Goal: Submit feedback/report problem

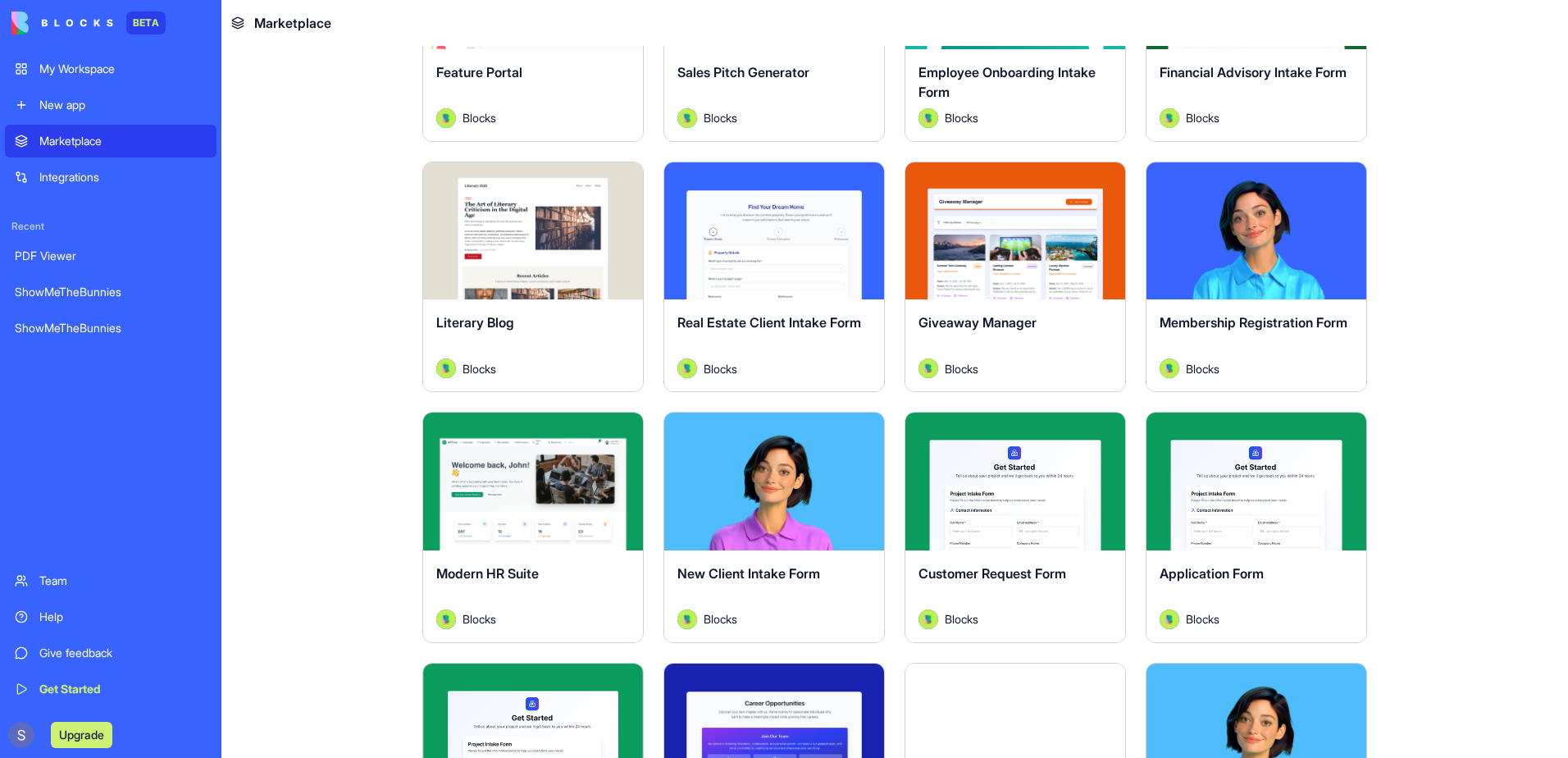
scroll to position [1477, 0]
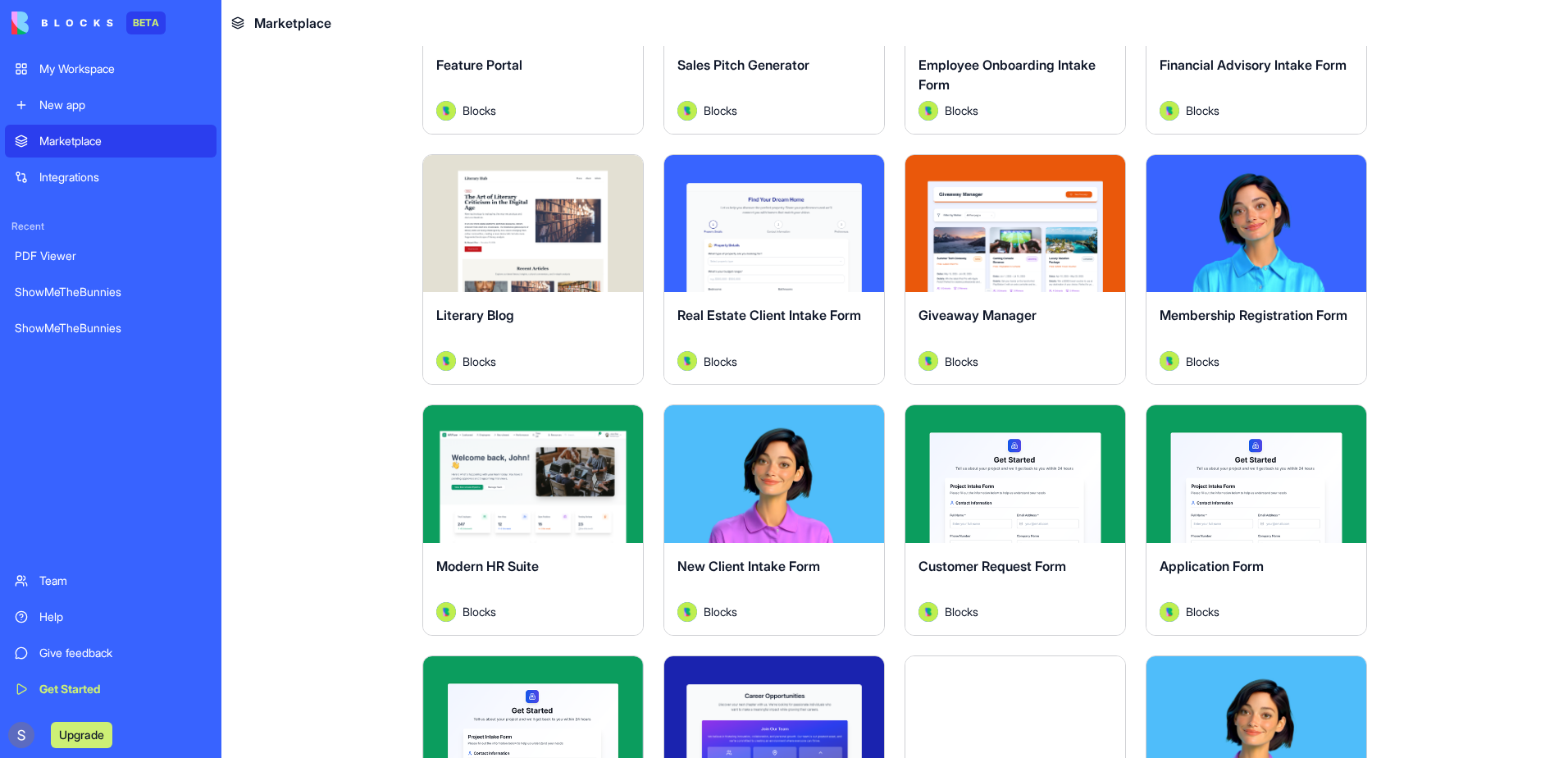
click at [44, 689] on div "Get Started" at bounding box center [123, 689] width 168 height 17
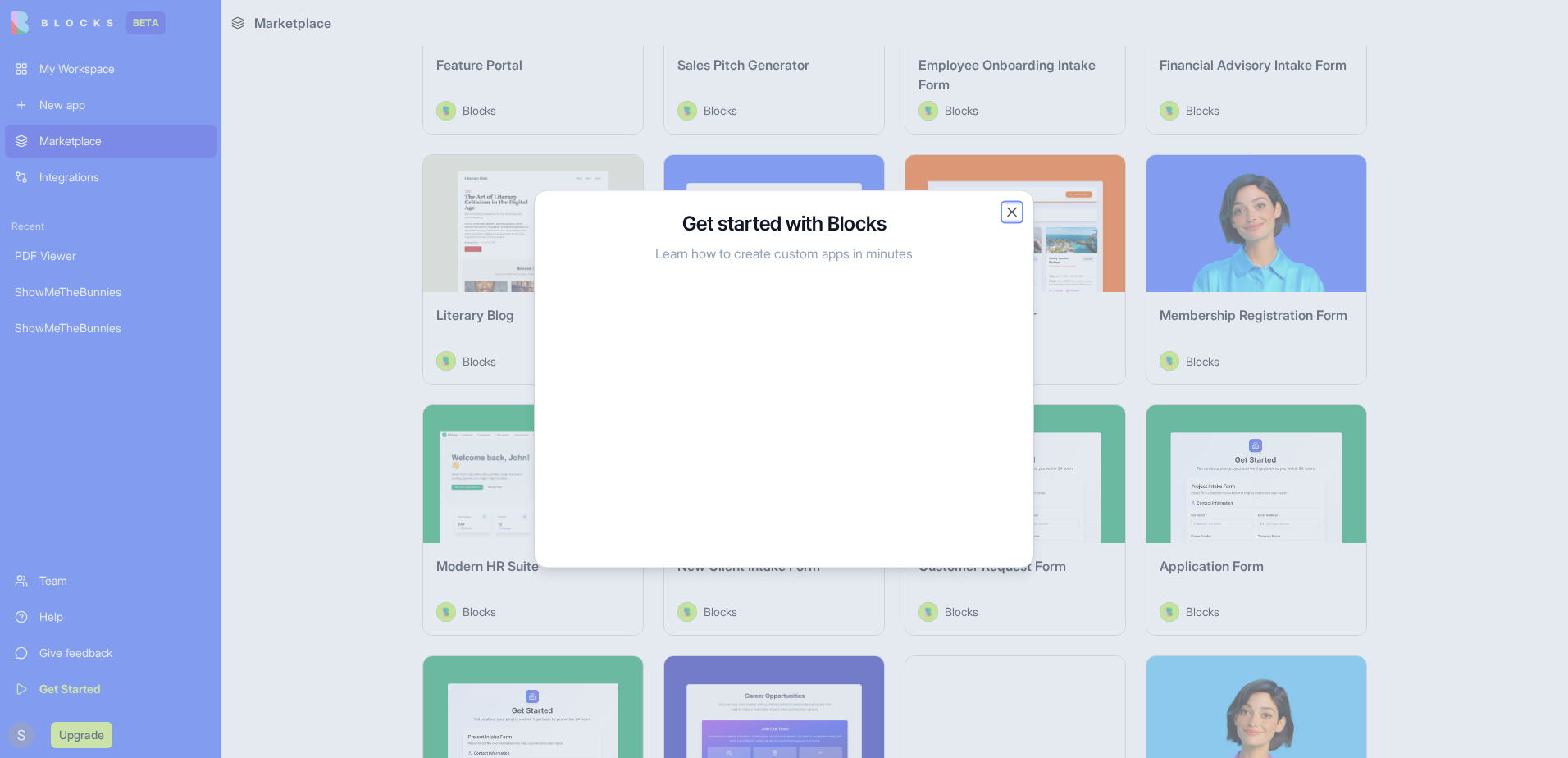
click at [1010, 211] on button "Close" at bounding box center [1011, 212] width 17 height 17
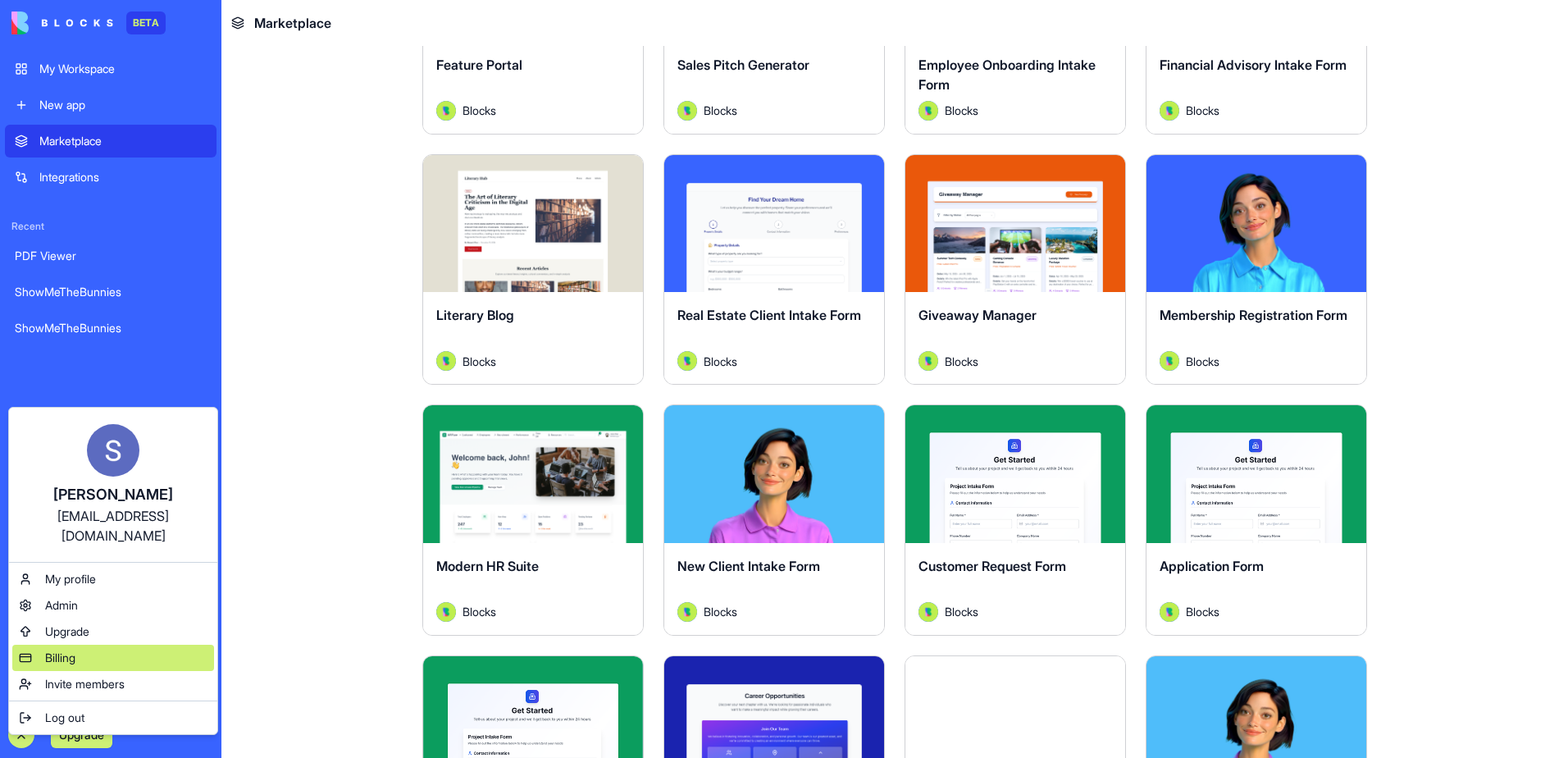
click at [53, 649] on span "Billing" at bounding box center [60, 657] width 31 height 17
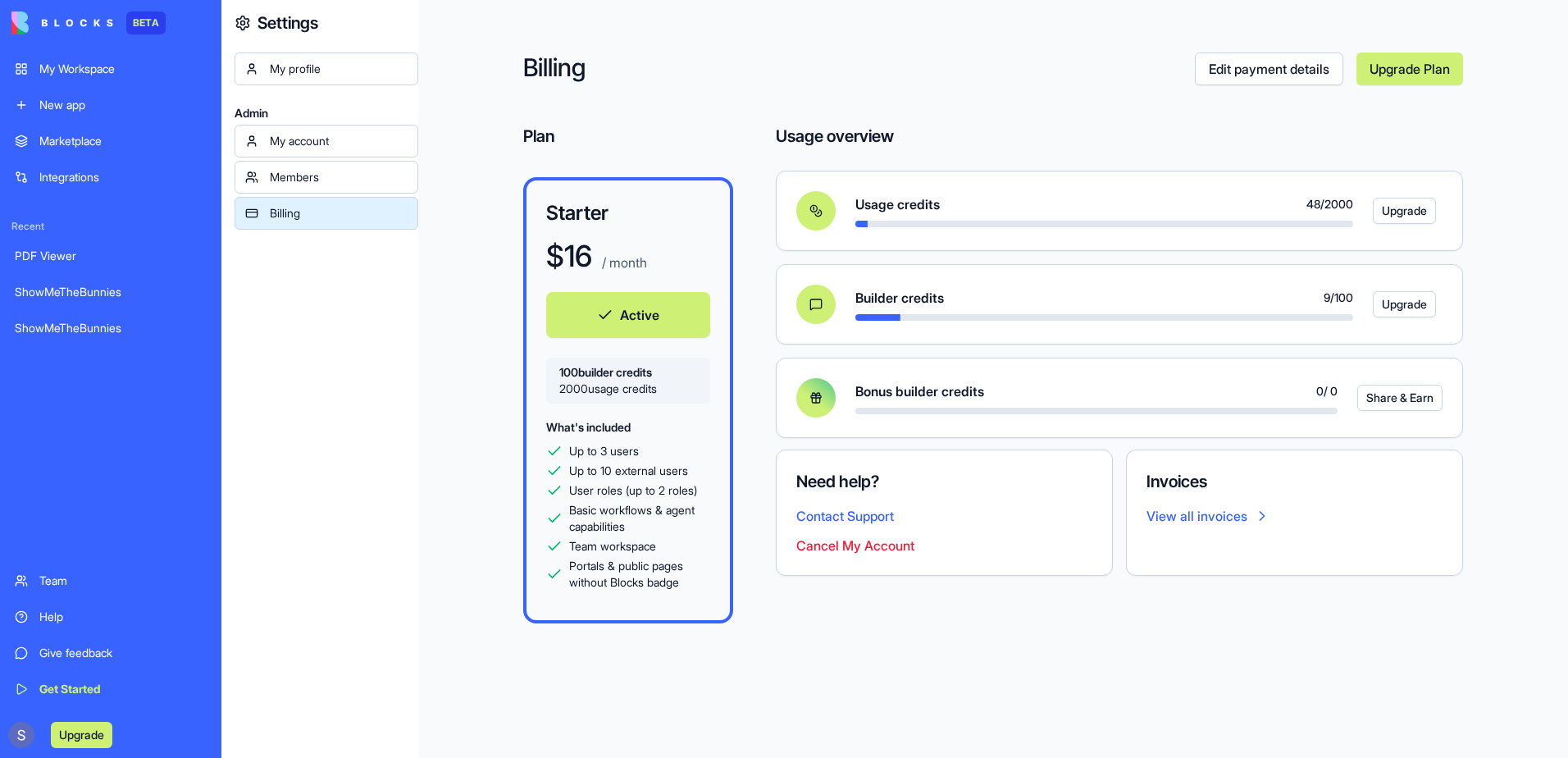
click at [381, 508] on div "My profile Admin My account Members Billing" at bounding box center [327, 431] width 184 height 758
click at [90, 68] on div "My Workspace" at bounding box center [123, 68] width 168 height 17
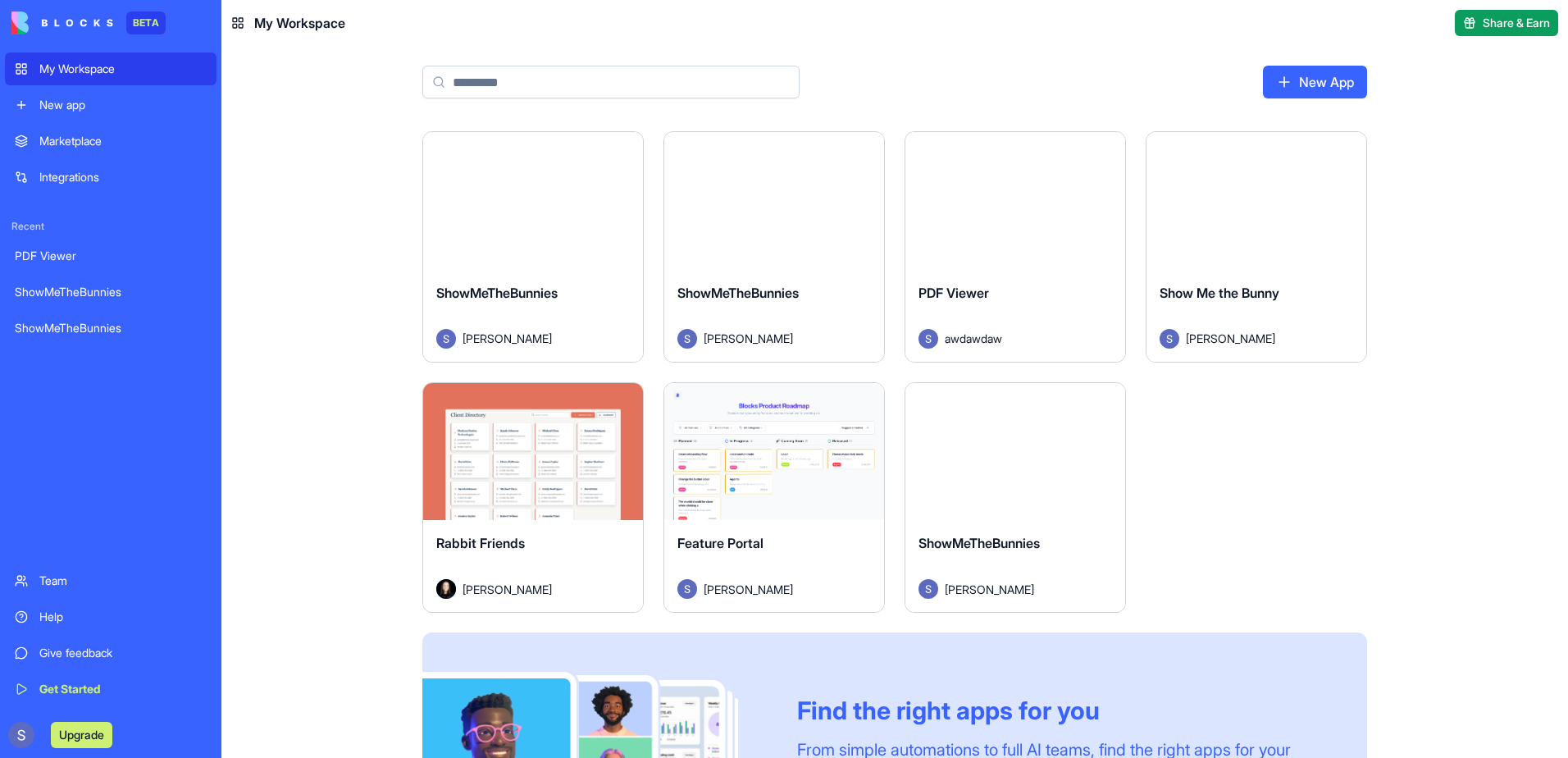
click at [977, 485] on div "Launch" at bounding box center [1014, 452] width 220 height 138
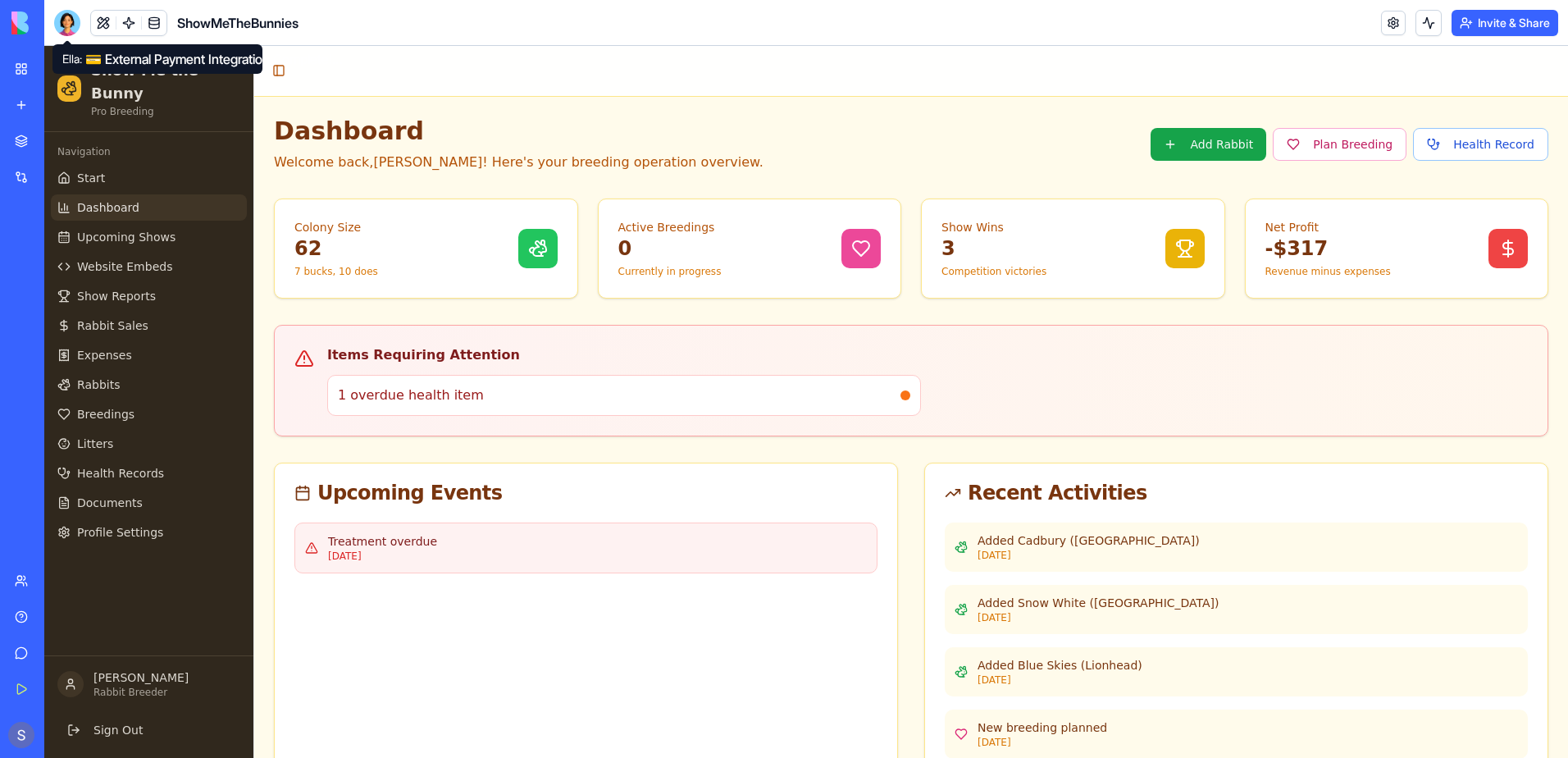
click at [62, 28] on div at bounding box center [67, 23] width 27 height 27
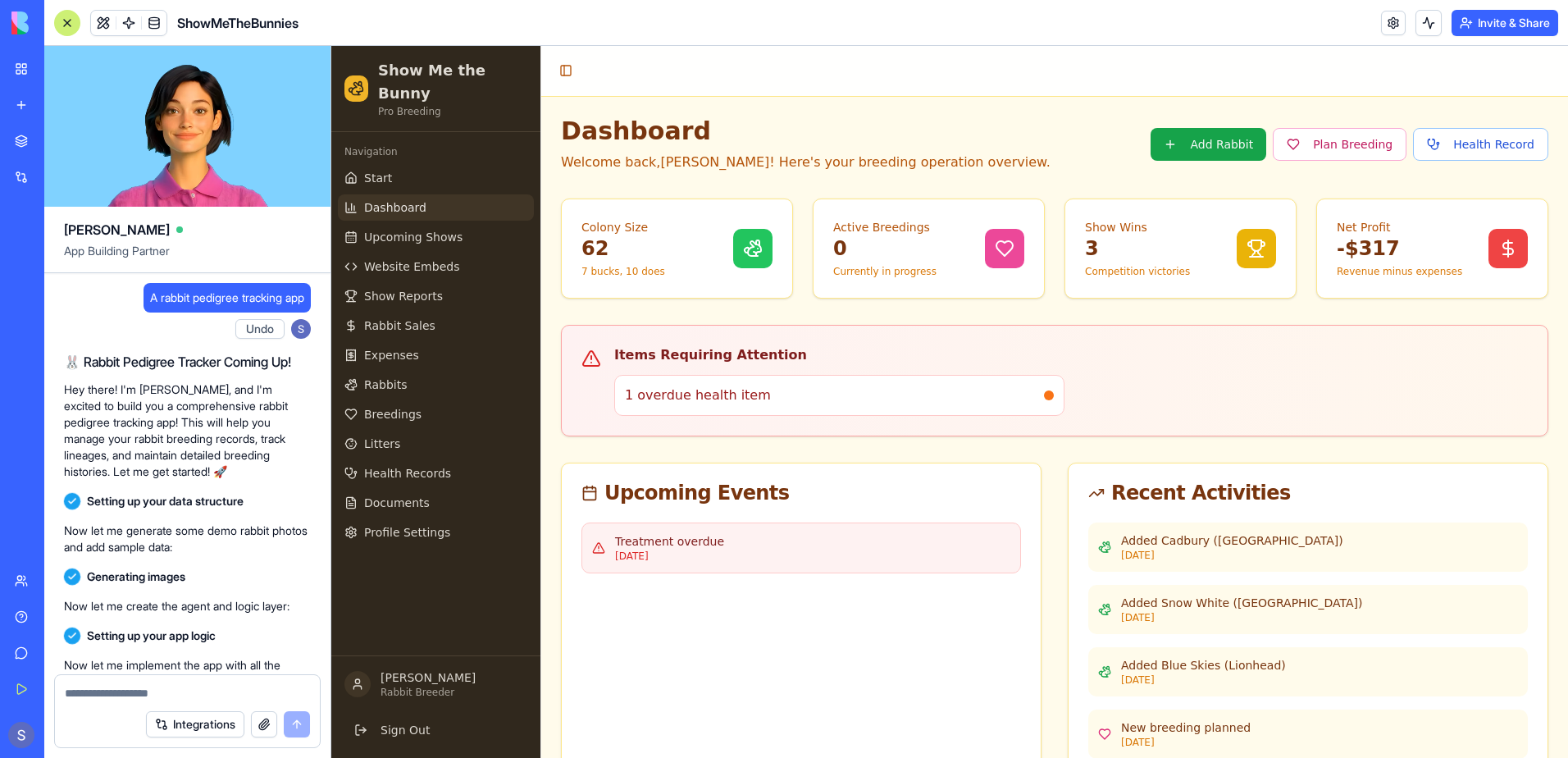
scroll to position [173559, 0]
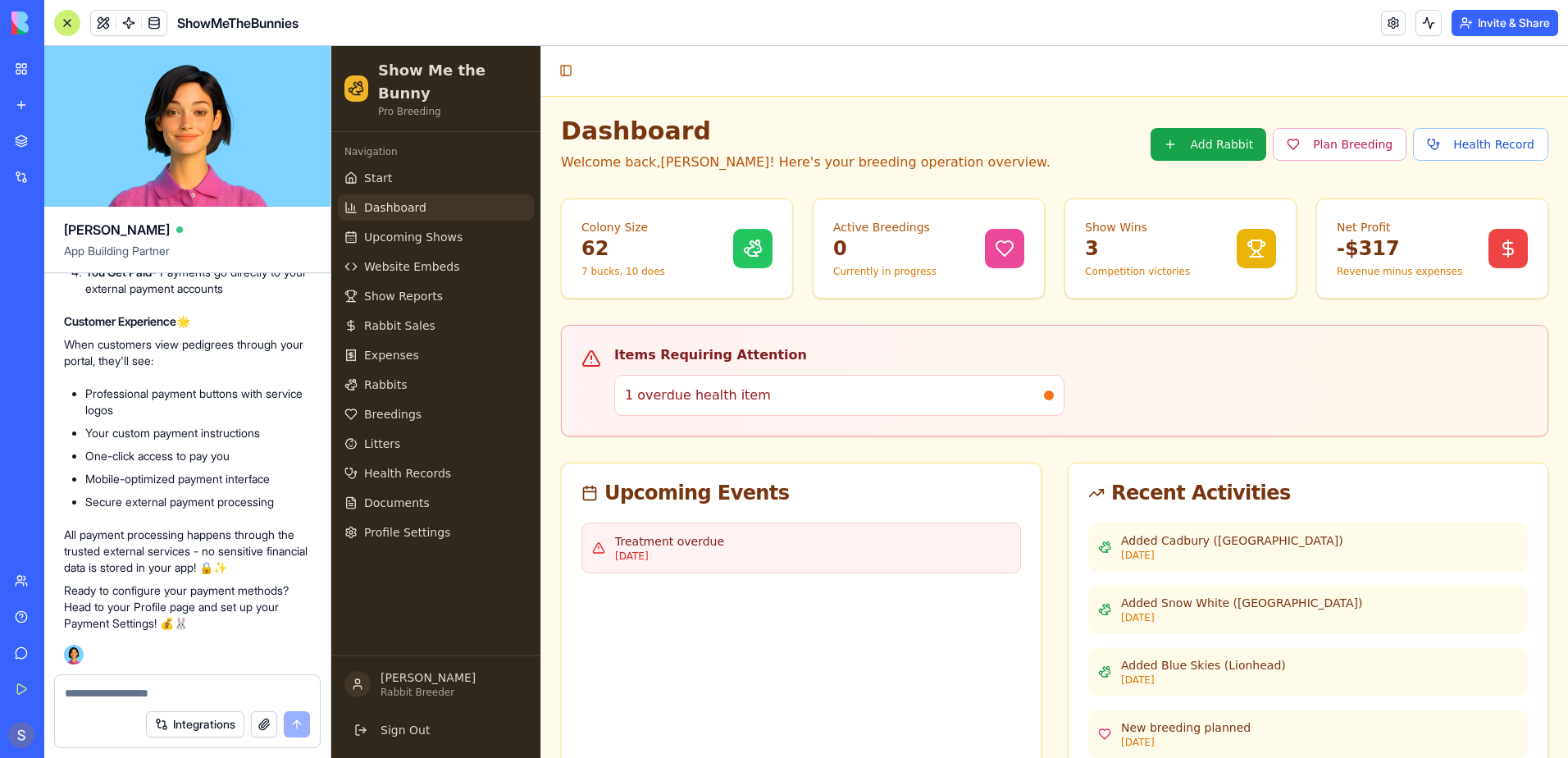
click at [114, 682] on div at bounding box center [187, 688] width 264 height 27
click at [108, 690] on textarea at bounding box center [187, 693] width 245 height 17
type textarea "**********"
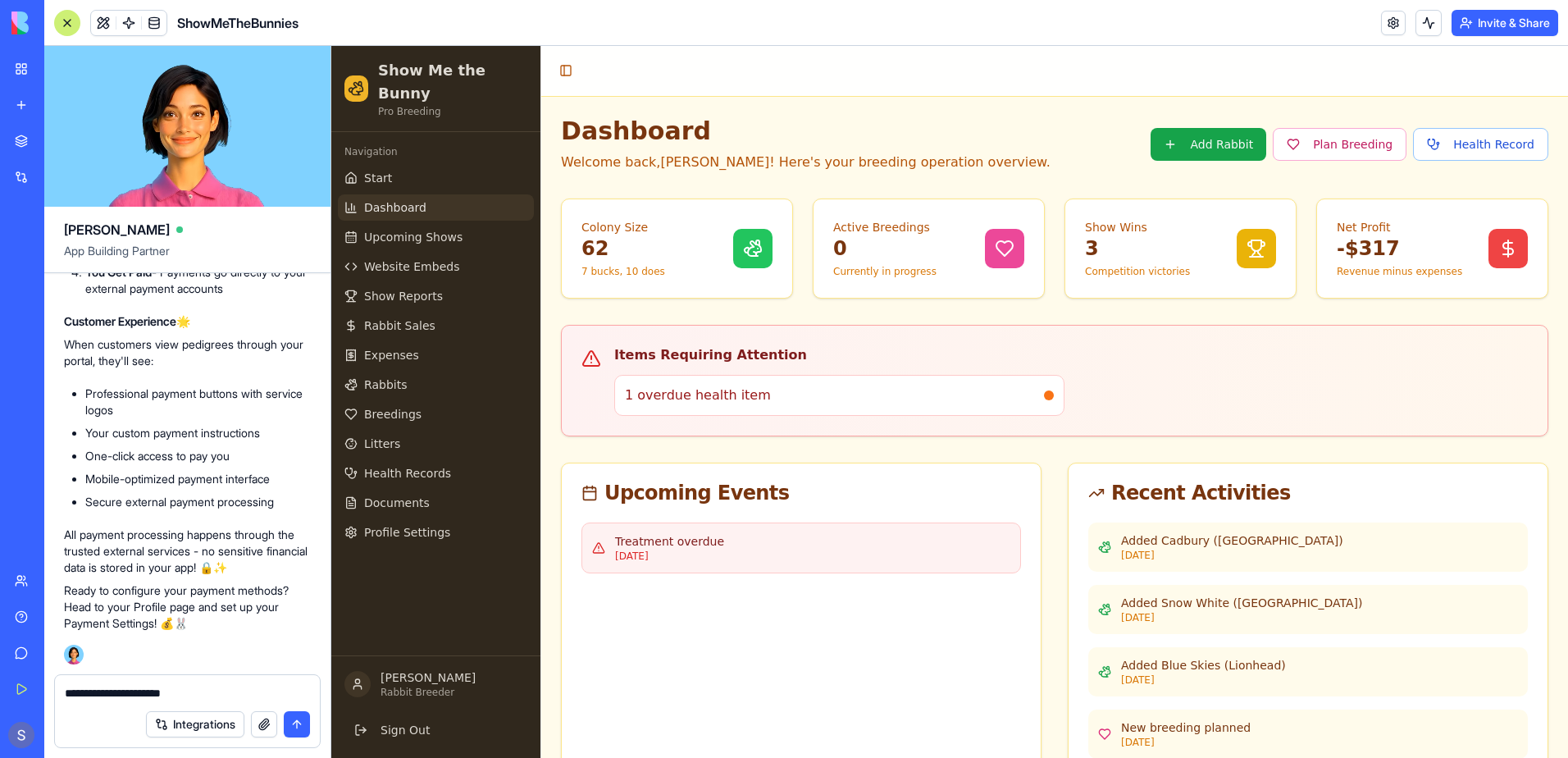
click at [294, 725] on button "submit" at bounding box center [297, 723] width 27 height 27
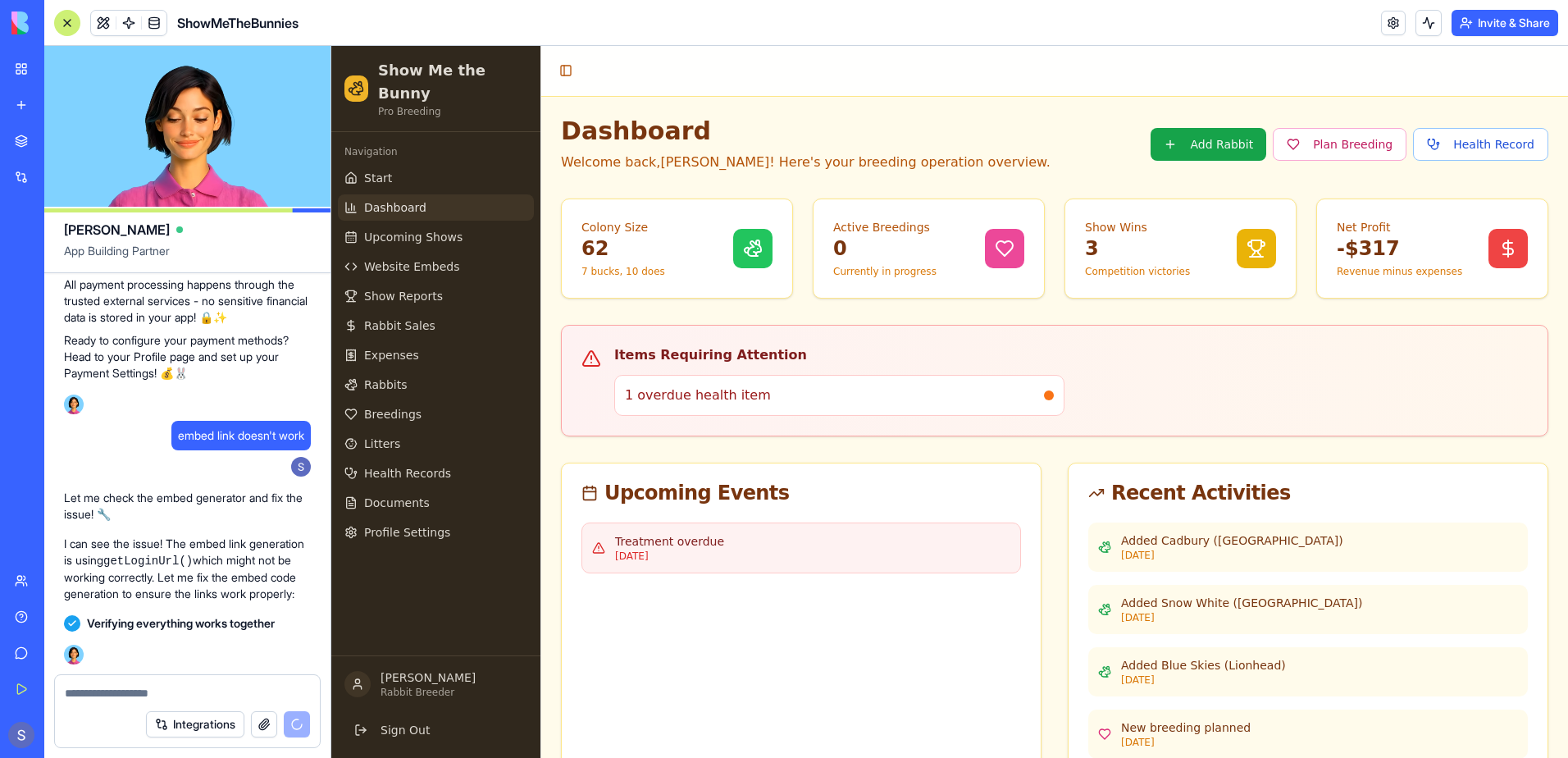
scroll to position [174677, 0]
